Goal: Transaction & Acquisition: Purchase product/service

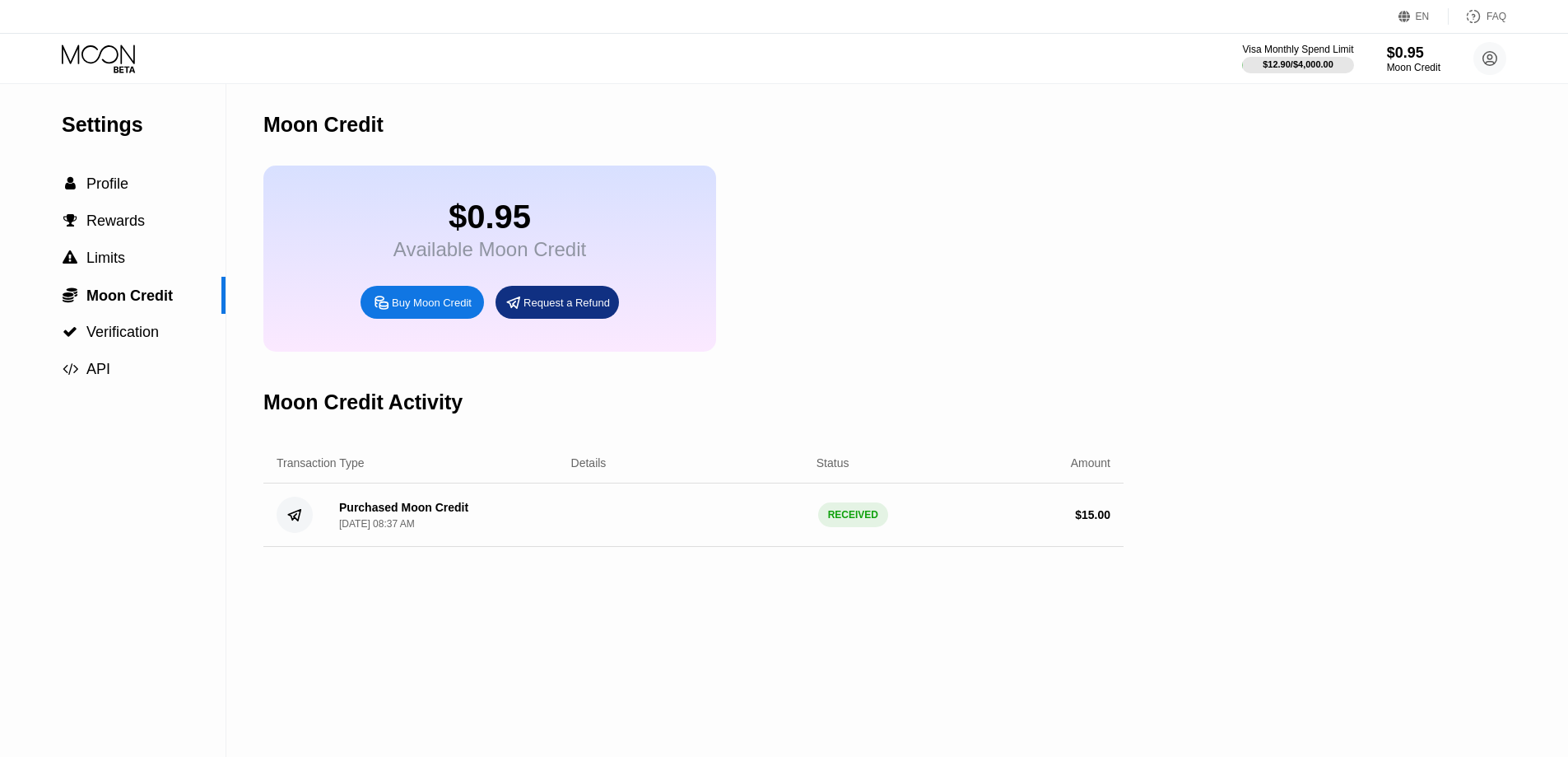
click at [443, 310] on div "Buy Moon Credit" at bounding box center [431, 302] width 80 height 14
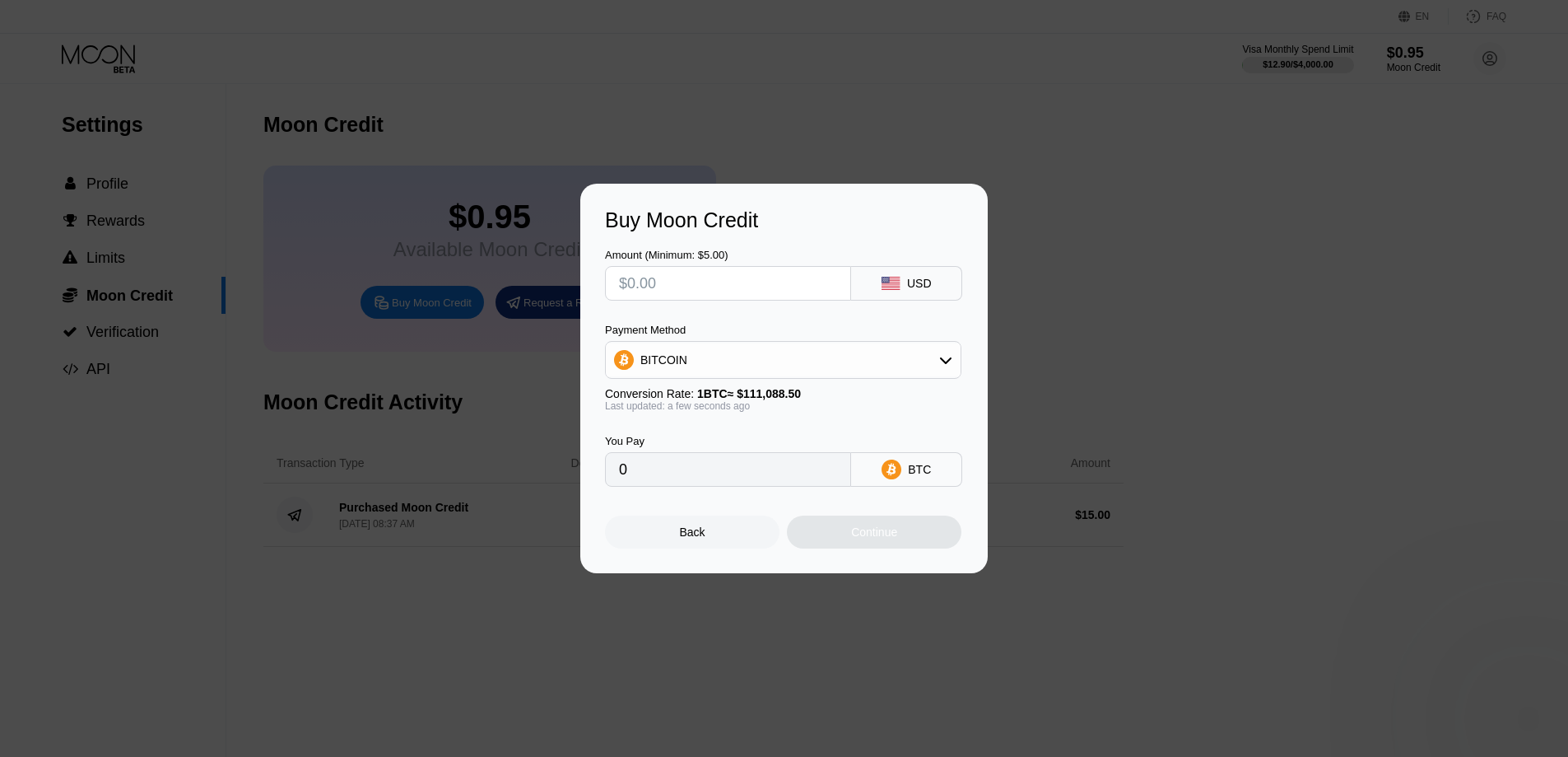
click at [714, 283] on input "text" at bounding box center [728, 283] width 218 height 33
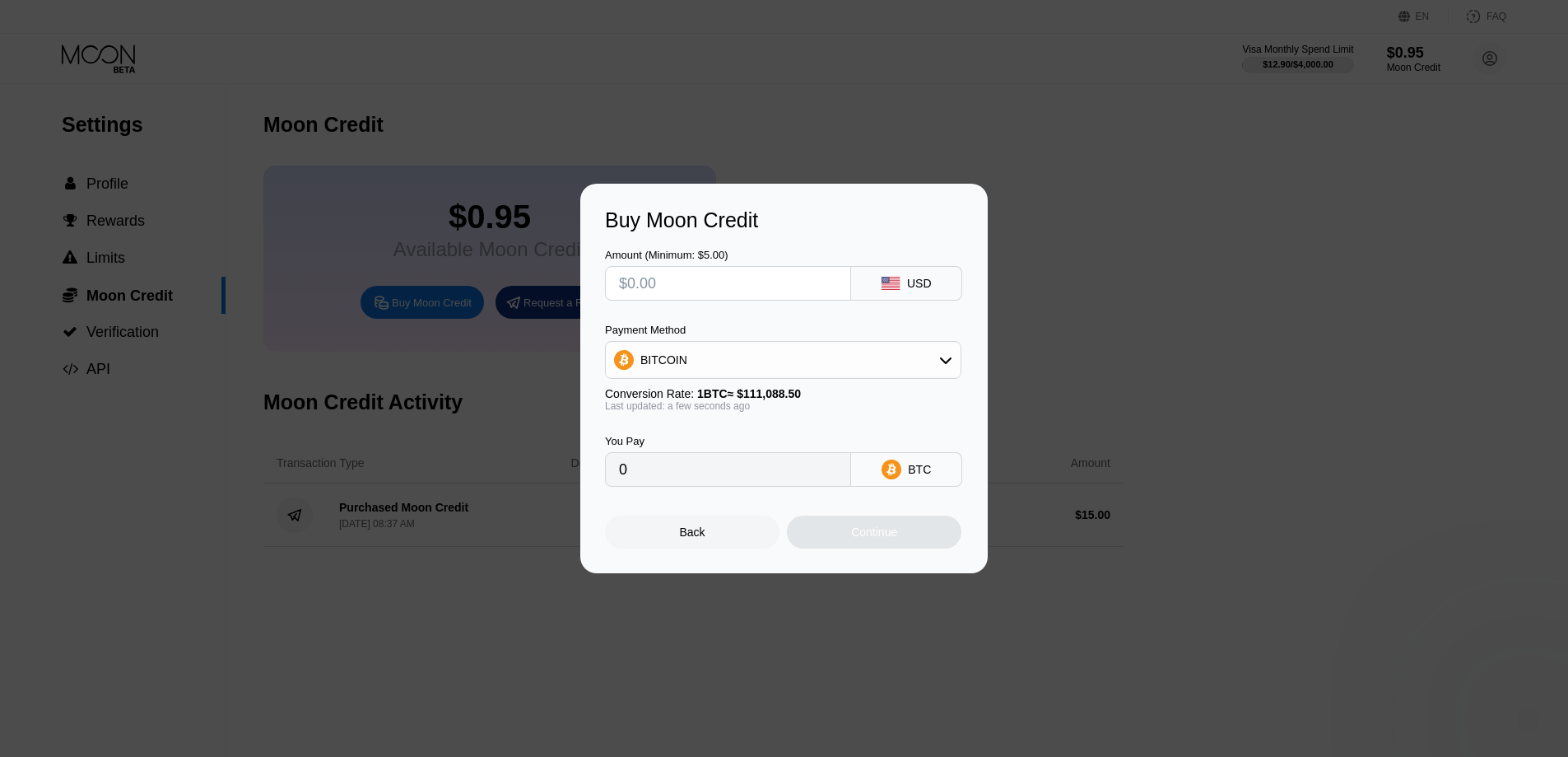
click at [746, 377] on div "BITCOIN" at bounding box center [783, 360] width 356 height 38
click at [742, 352] on div "BITCOIN" at bounding box center [783, 360] width 355 height 33
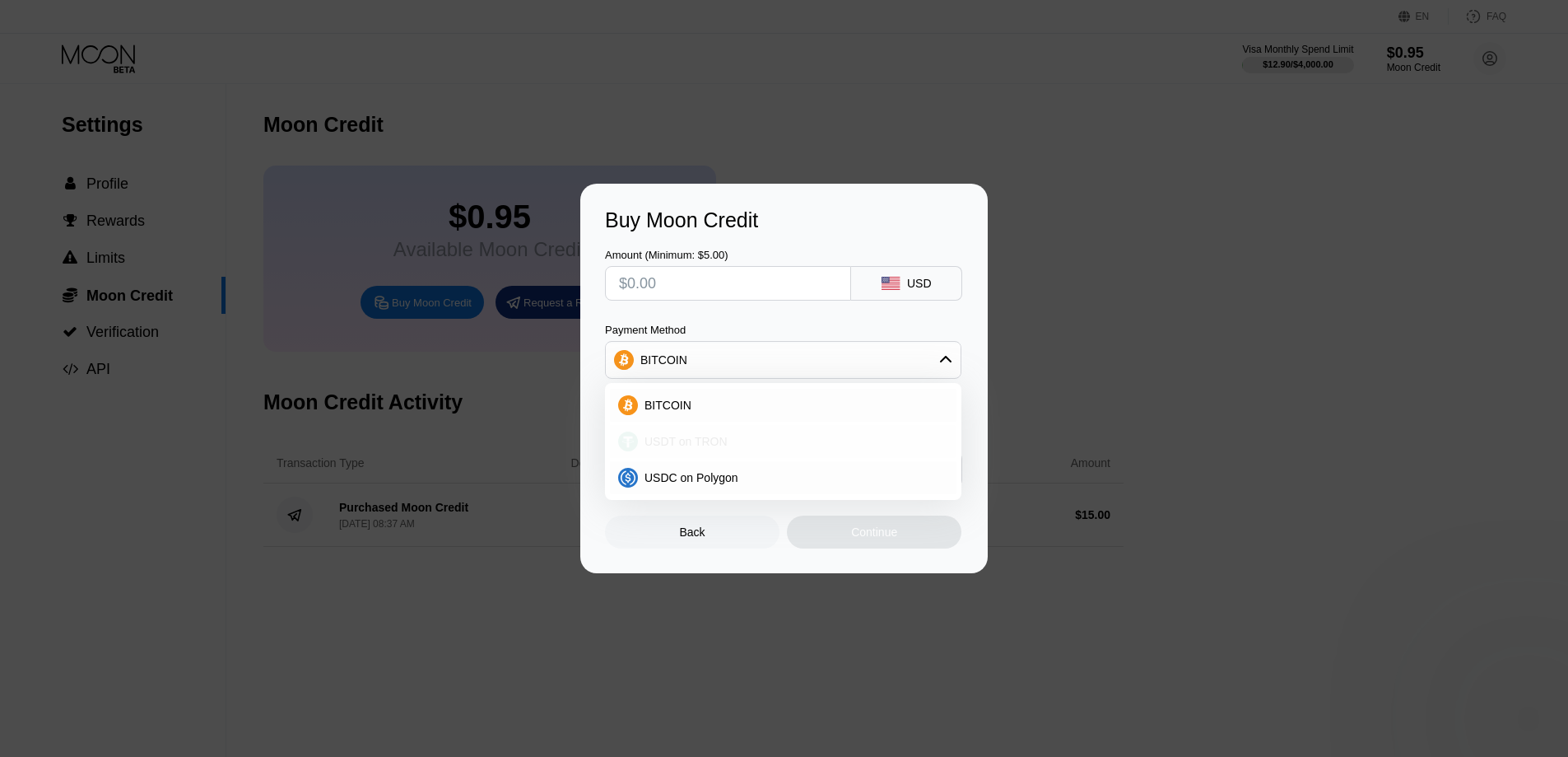
click at [710, 437] on span "USDT on TRON" at bounding box center [686, 441] width 84 height 14
type input "0.00"
